Goal: Task Accomplishment & Management: Manage account settings

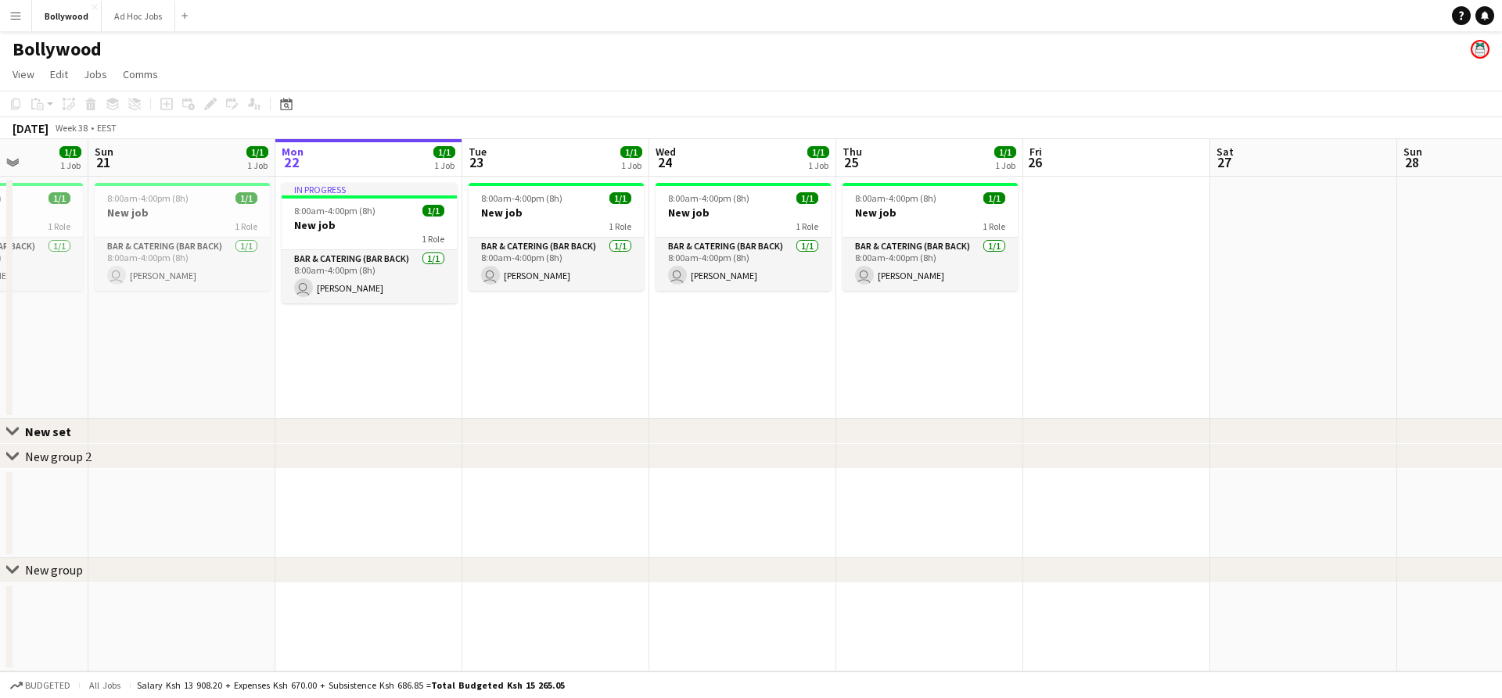
scroll to position [0, 374]
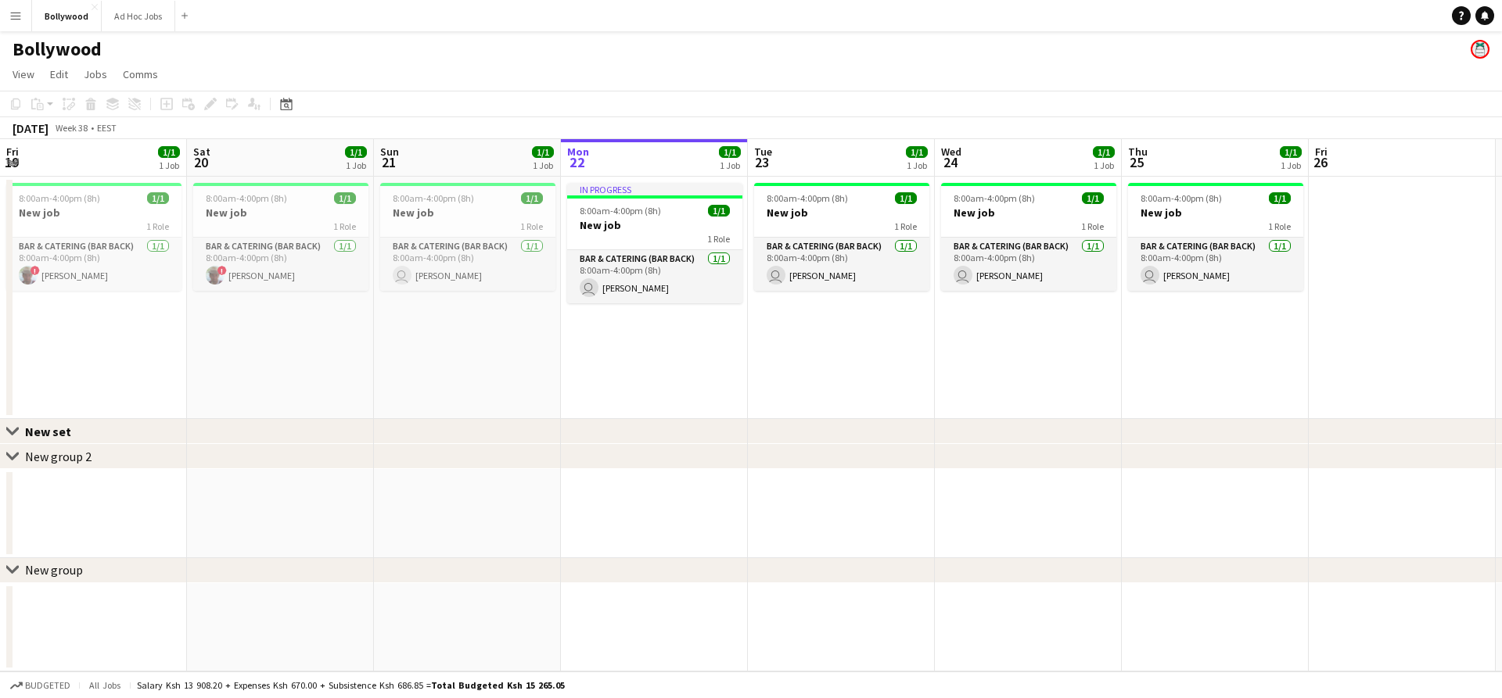
drag, startPoint x: 416, startPoint y: 325, endPoint x: 735, endPoint y: 321, distance: 319.1
click at [735, 321] on app-calendar-viewport "Wed 17 Thu 18 1/1 1 Job Fri 19 1/1 1 Job Sat 20 1/1 1 Job Sun 21 1/1 1 Job Mon …" at bounding box center [751, 405] width 1502 height 533
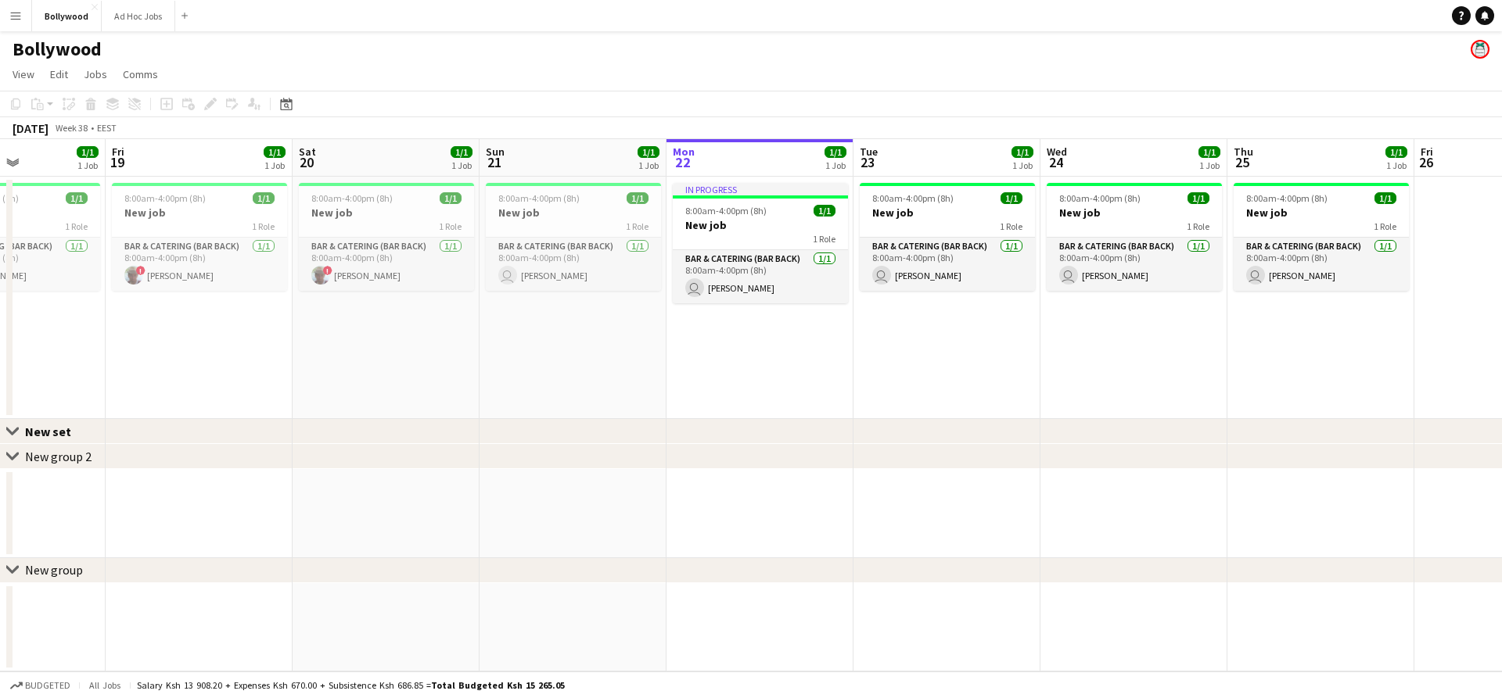
drag, startPoint x: 388, startPoint y: 304, endPoint x: 494, endPoint y: 304, distance: 106.4
click at [494, 304] on app-calendar-viewport "Tue 16 Wed 17 Thu 18 1/1 1 Job Fri 19 1/1 1 Job Sat 20 1/1 1 Job Sun 21 1/1 1 J…" at bounding box center [751, 405] width 1502 height 533
click at [9, 16] on app-icon "Menu" at bounding box center [15, 15] width 13 height 13
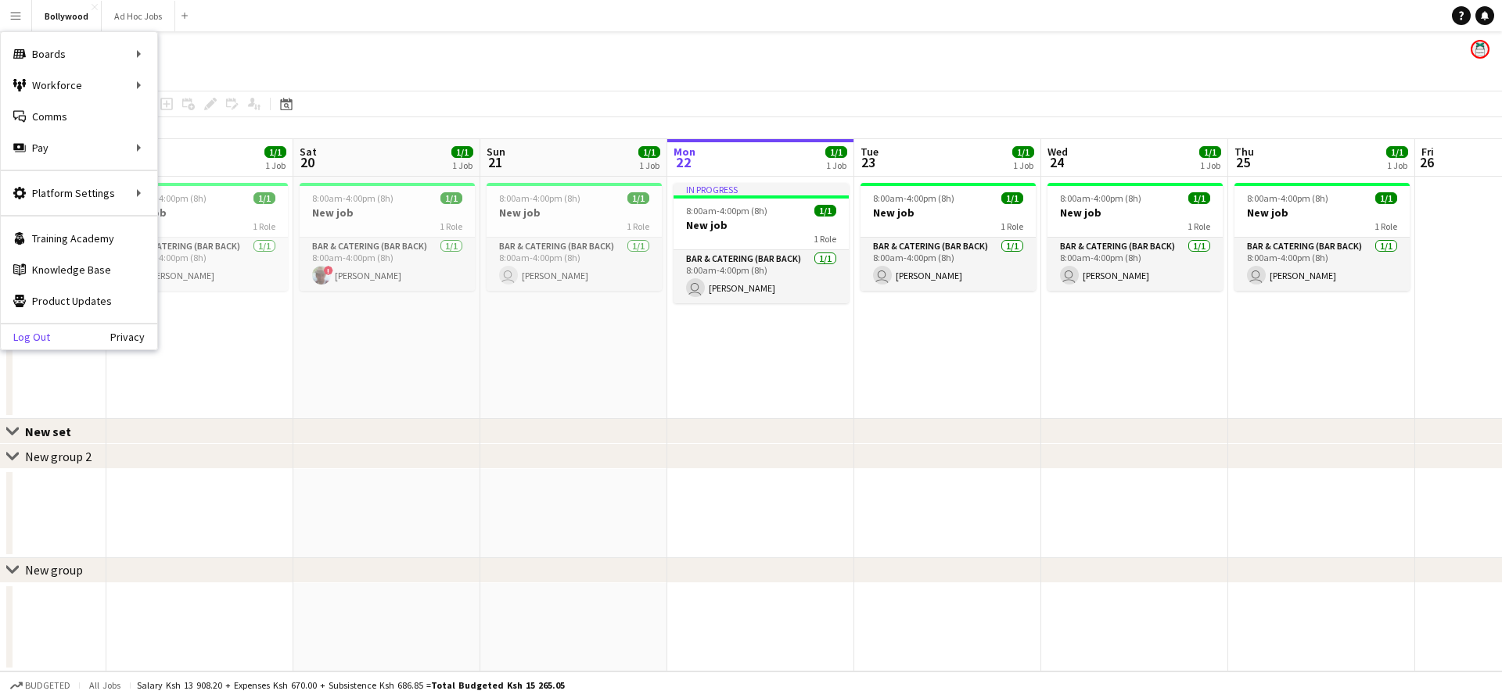
click at [38, 336] on link "Log Out" at bounding box center [25, 337] width 49 height 13
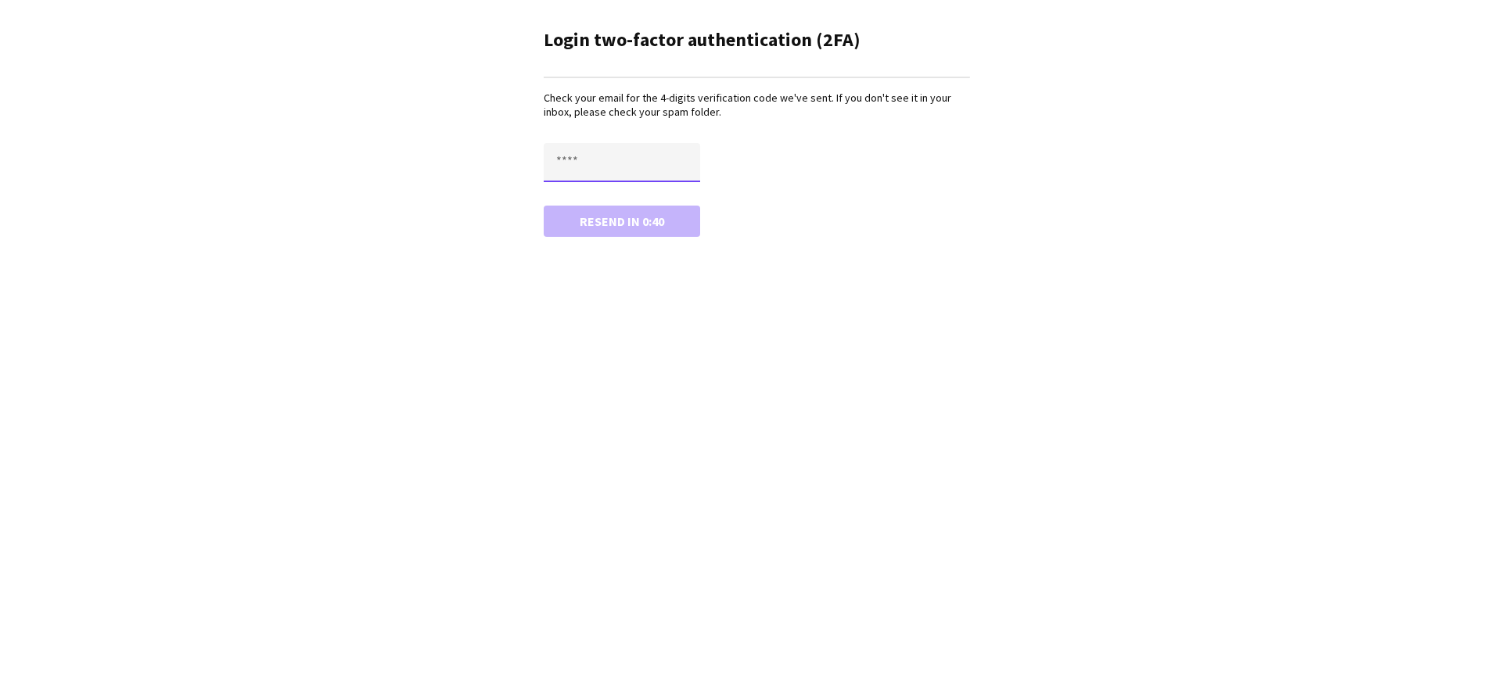
click at [562, 171] on input "text" at bounding box center [622, 162] width 156 height 39
paste input "****"
type input "****"
click at [589, 225] on button "Confirm" at bounding box center [622, 221] width 156 height 31
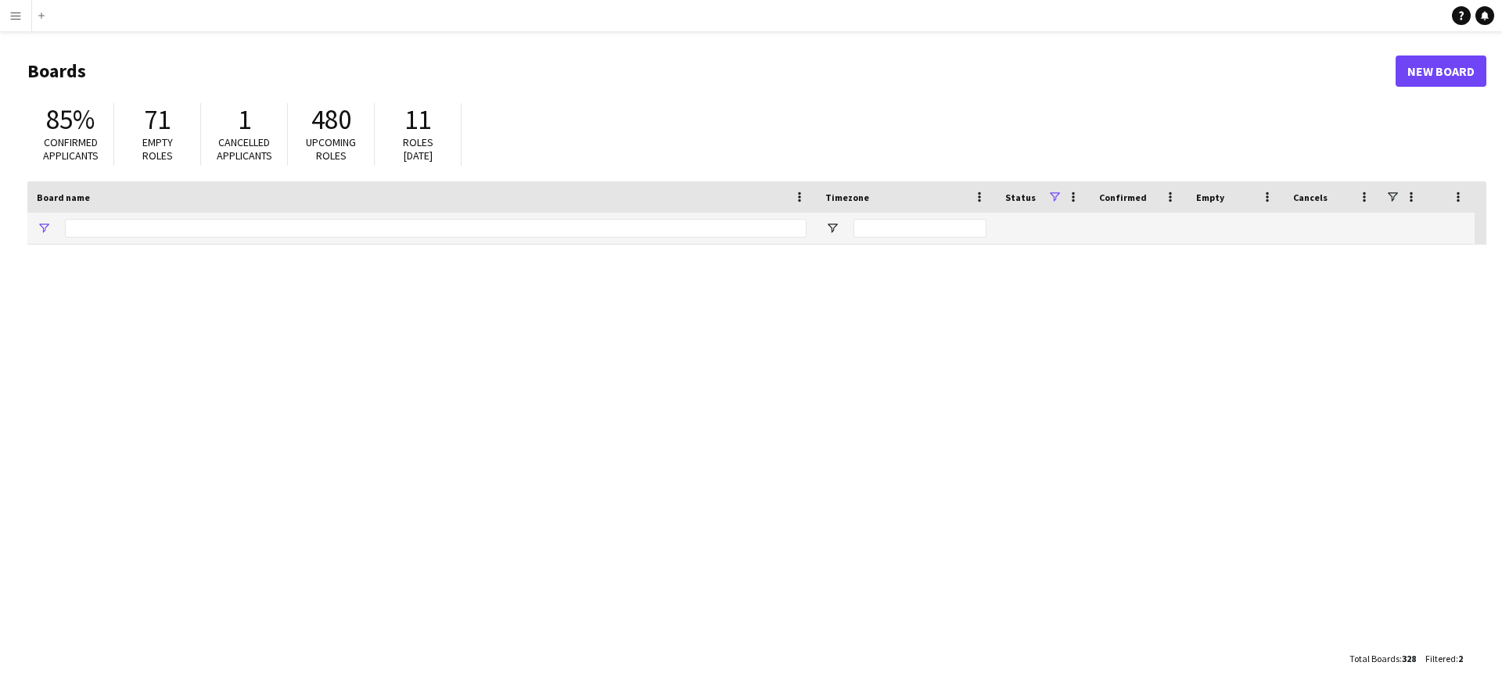
type input "**********"
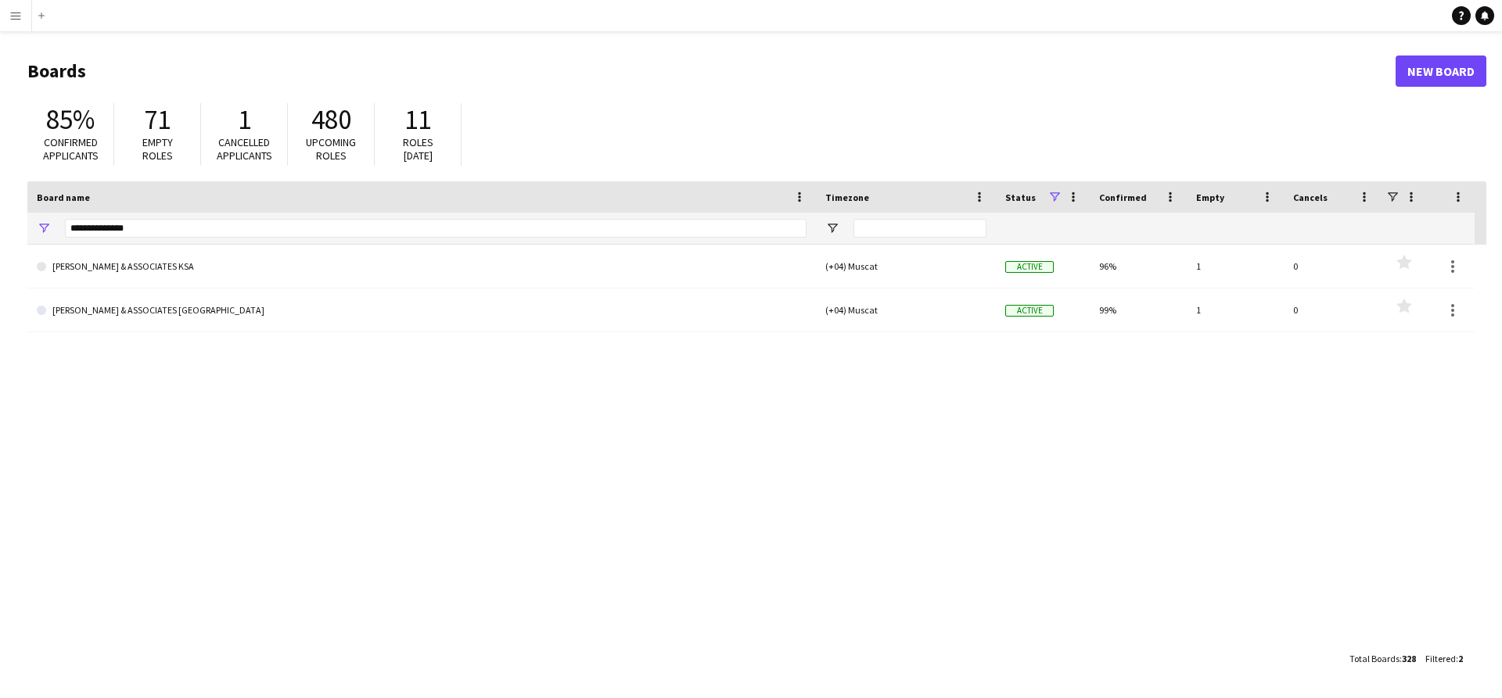
click at [18, 19] on app-icon "Menu" at bounding box center [15, 15] width 13 height 13
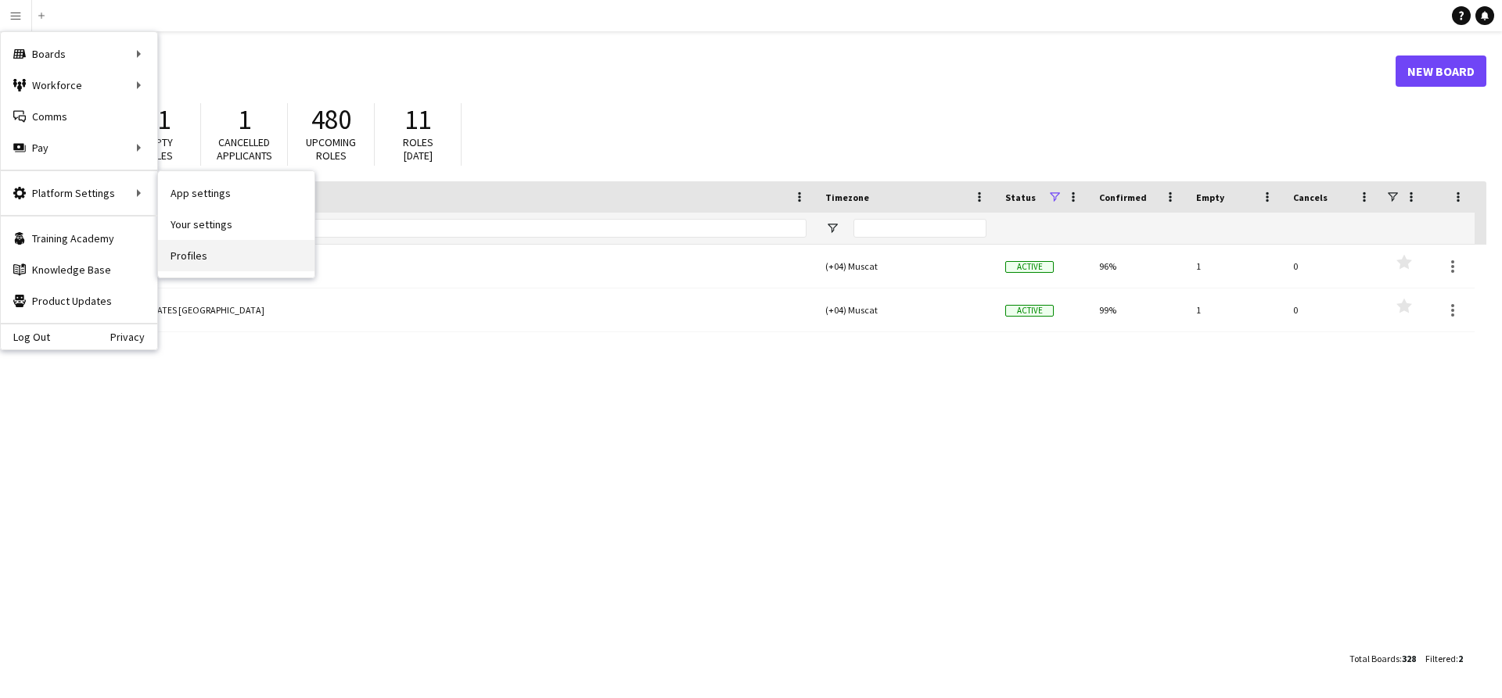
click at [207, 247] on link "Profiles" at bounding box center [236, 255] width 156 height 31
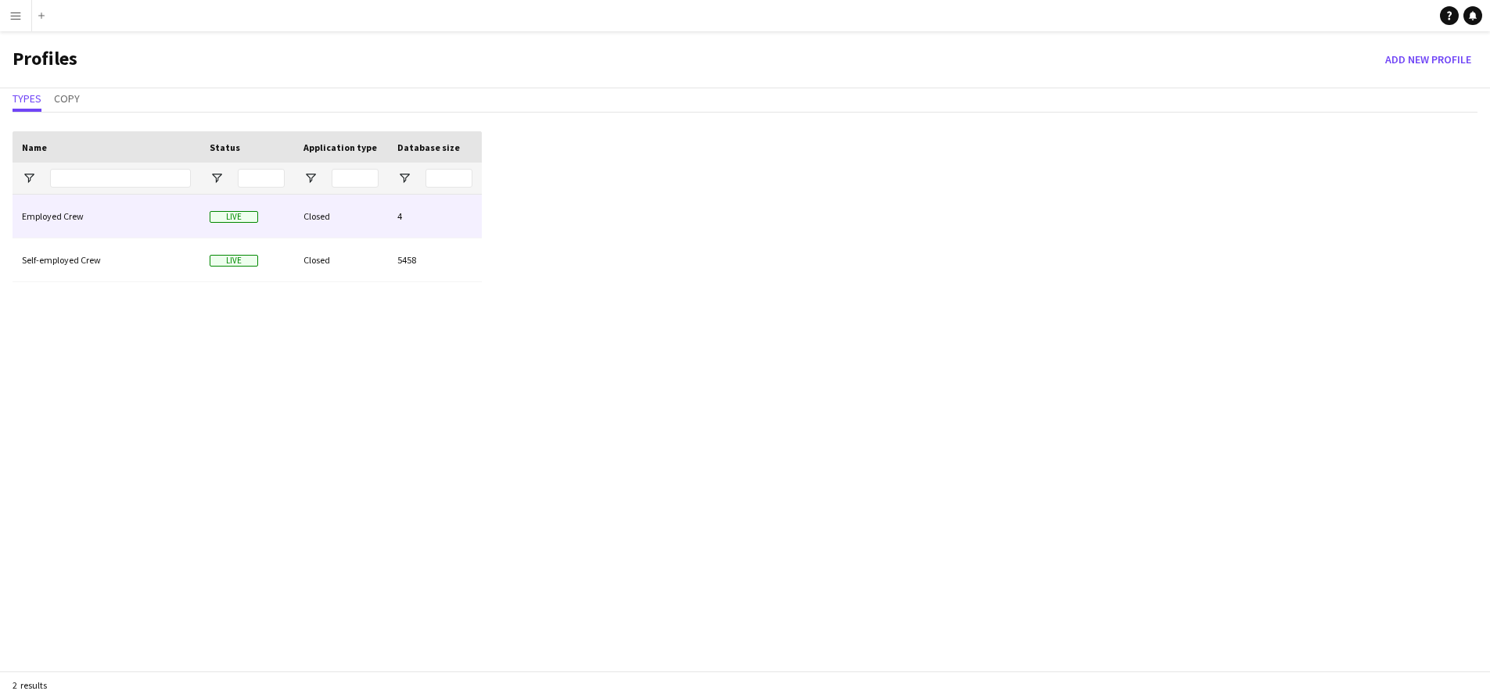
click at [162, 220] on div "Employed Crew" at bounding box center [107, 216] width 188 height 43
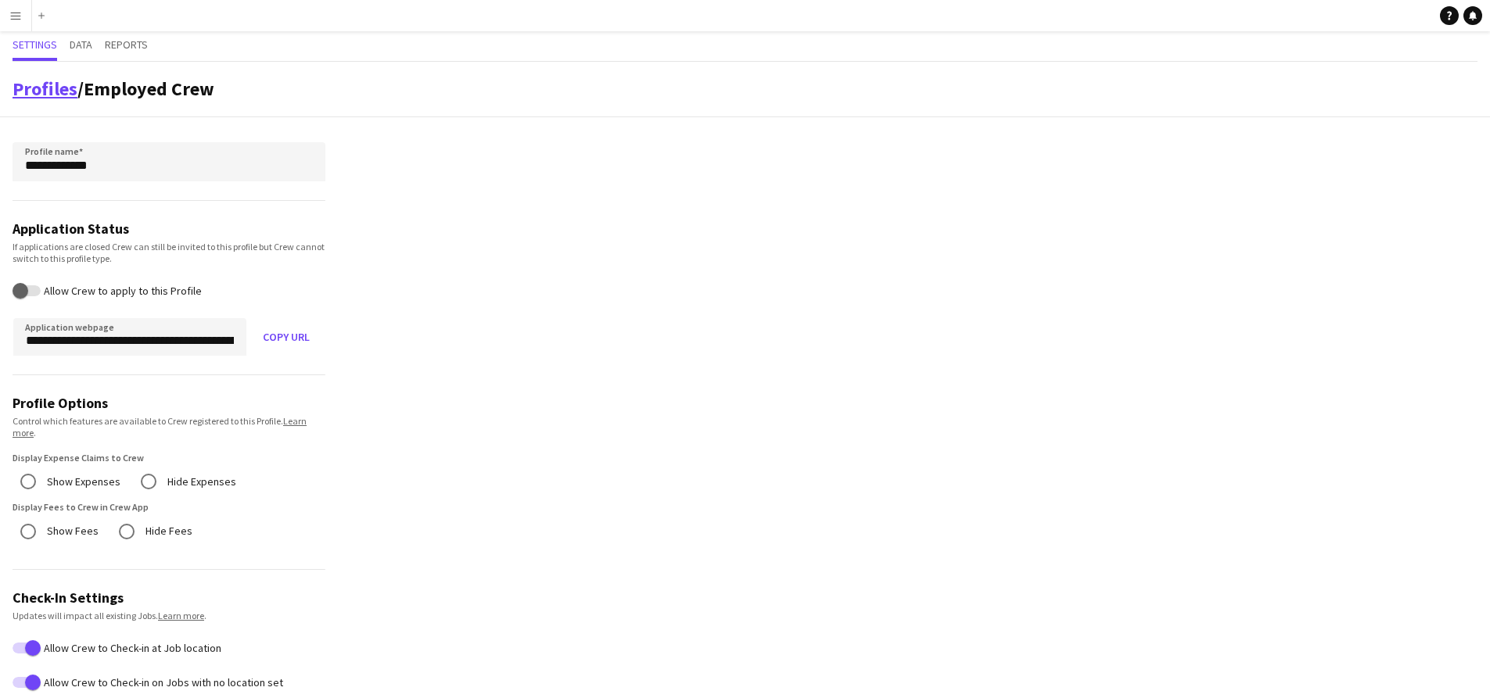
click at [56, 93] on link "Profiles" at bounding box center [45, 89] width 65 height 24
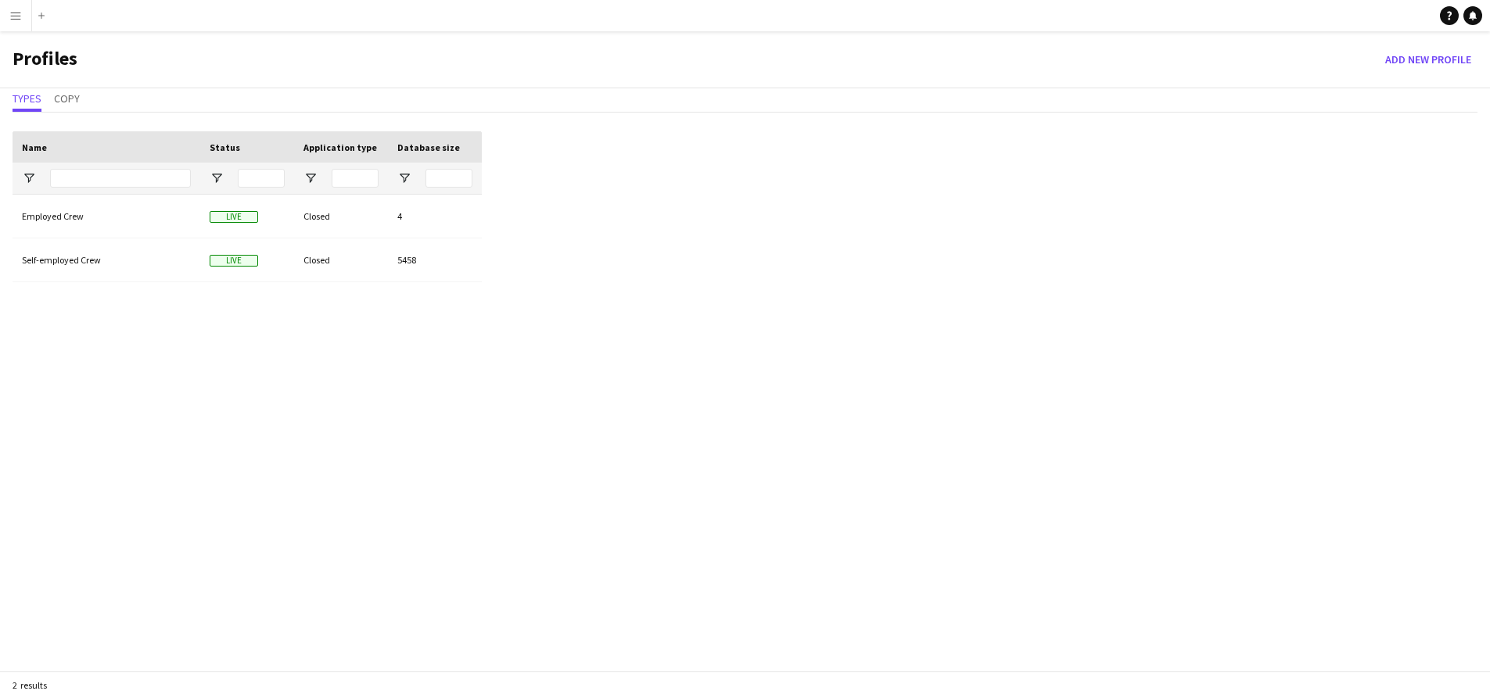
click at [11, 13] on app-icon "Menu" at bounding box center [15, 15] width 13 height 13
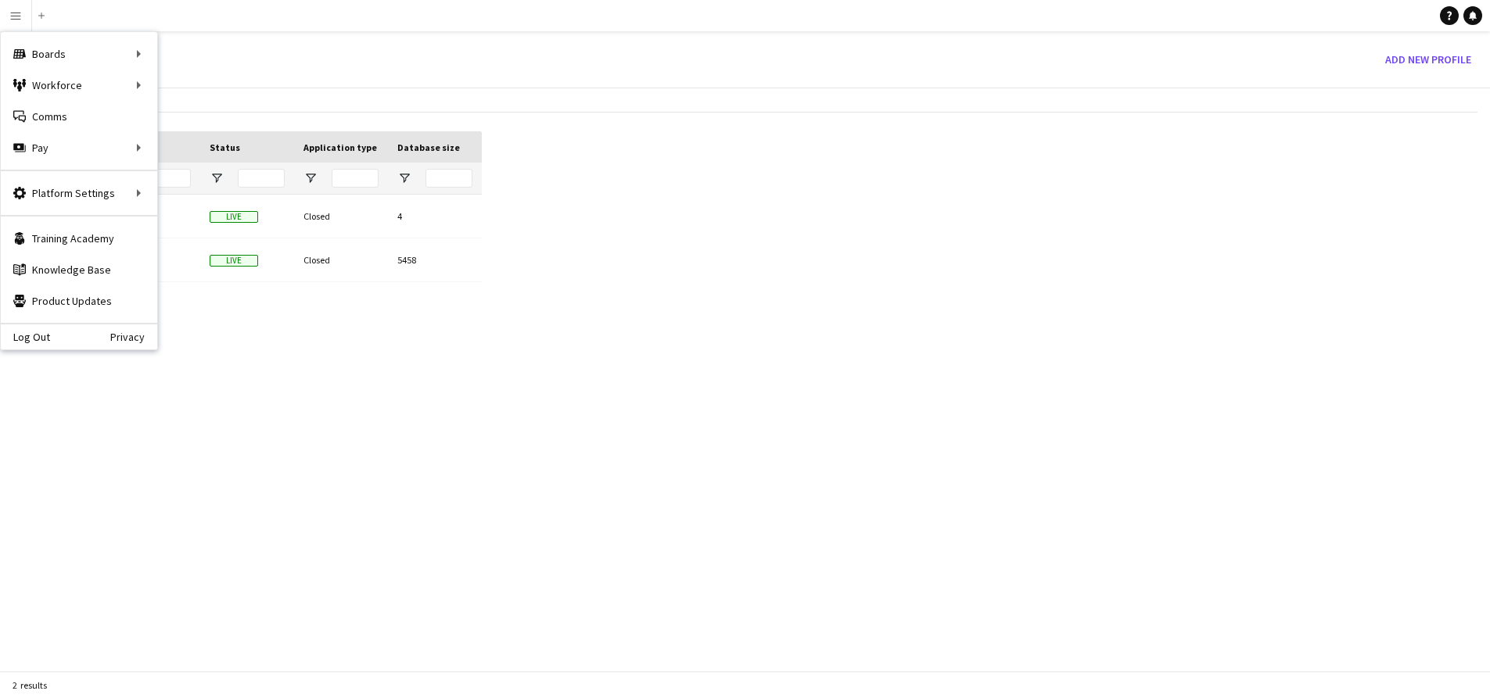
click at [466, 386] on div "Employed Crew Live Closed 4 Self-employed Crew Live Closed 5458" at bounding box center [247, 449] width 469 height 509
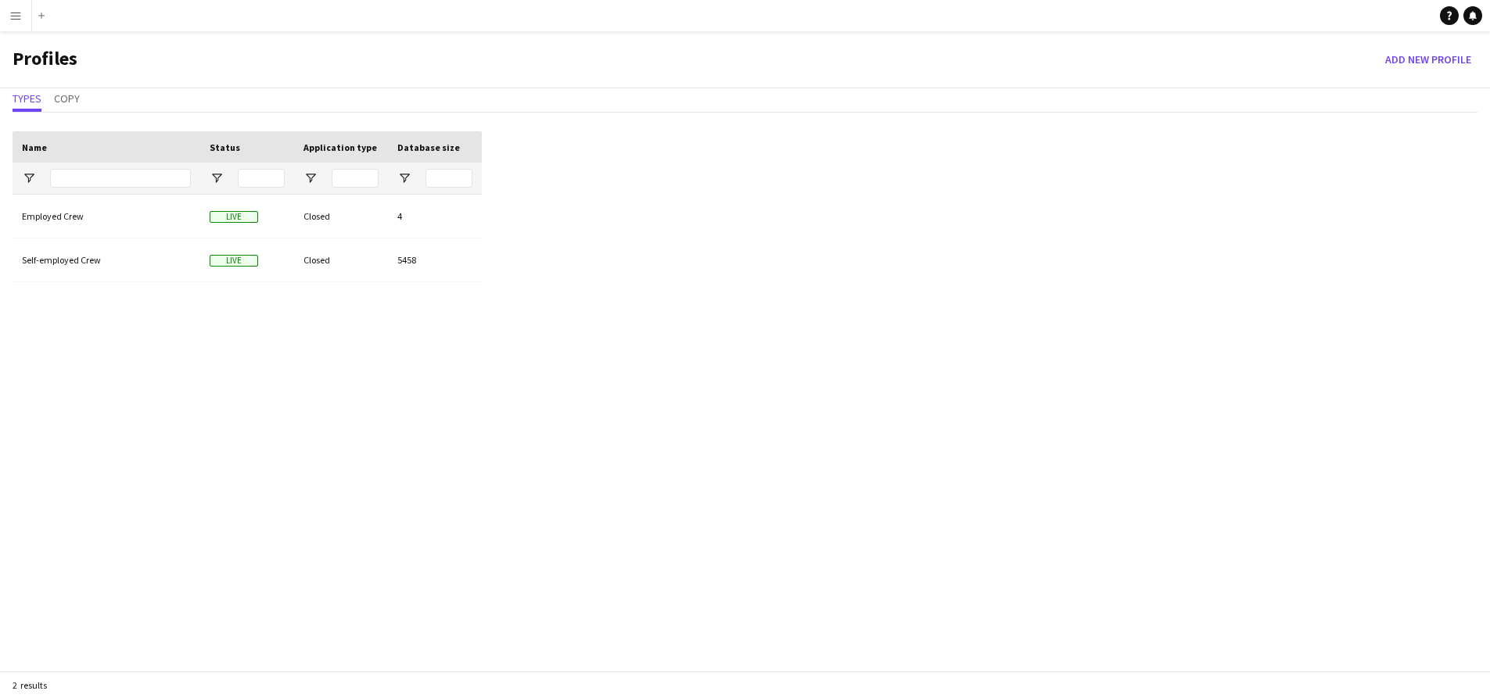
click at [22, 18] on button "Menu" at bounding box center [15, 15] width 31 height 31
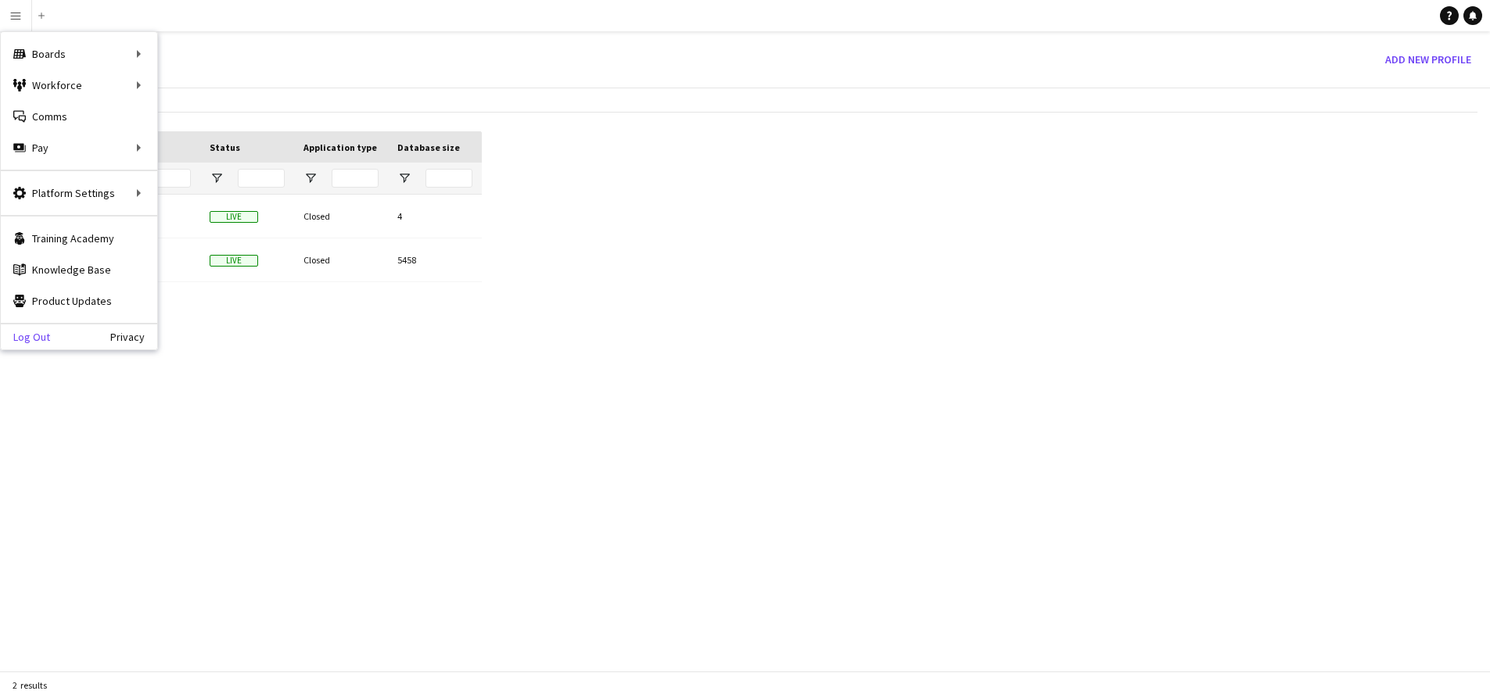
click at [37, 336] on link "Log Out" at bounding box center [25, 337] width 49 height 13
